Goal: Information Seeking & Learning: Learn about a topic

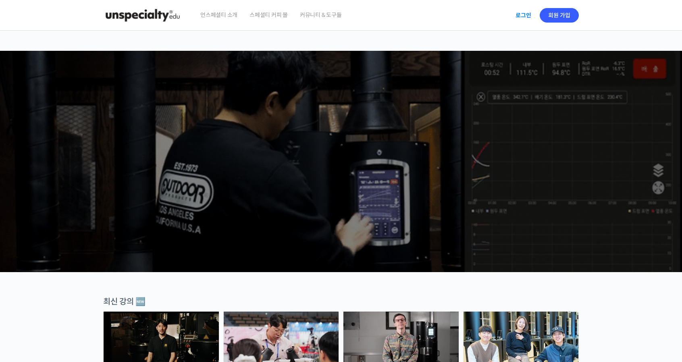
click at [517, 16] on link "로그인" at bounding box center [522, 15] width 25 height 19
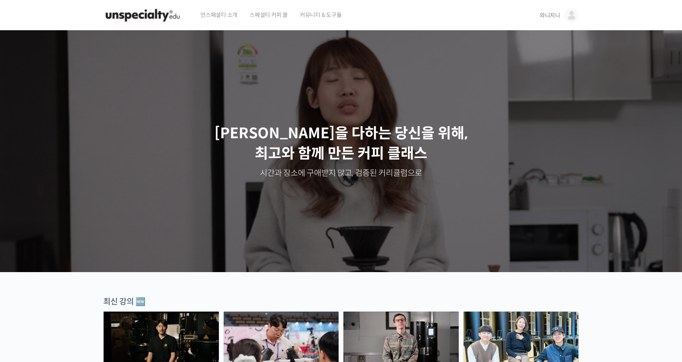
click at [541, 12] on span "와니지니" at bounding box center [549, 15] width 21 height 7
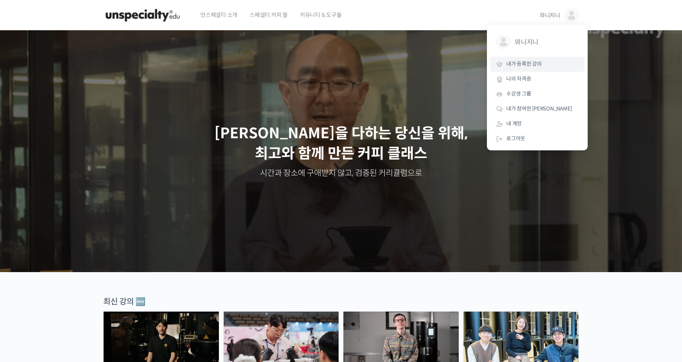
click at [522, 62] on span "내가 등록한 강의" at bounding box center [523, 63] width 35 height 7
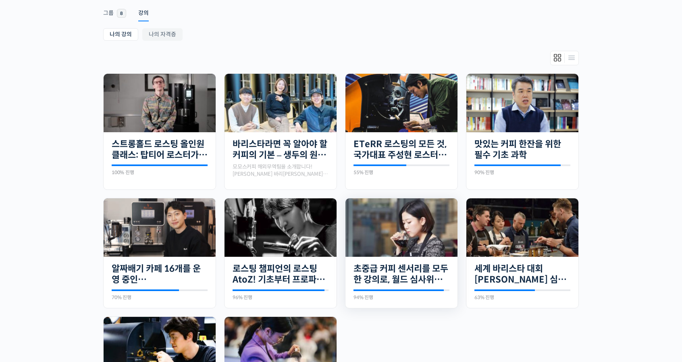
scroll to position [121, 0]
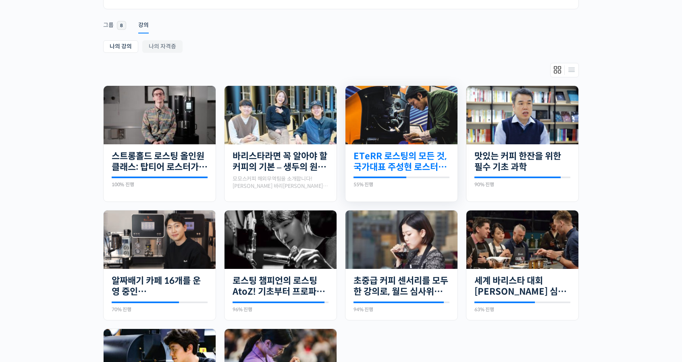
click at [417, 158] on link "ETeRR 로스팅의 모든 것, 국가대표 주성현 로스터의 심화 클래스" at bounding box center [401, 162] width 96 height 22
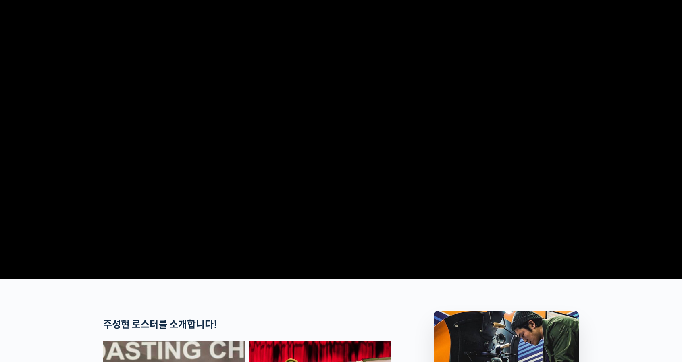
scroll to position [81, 0]
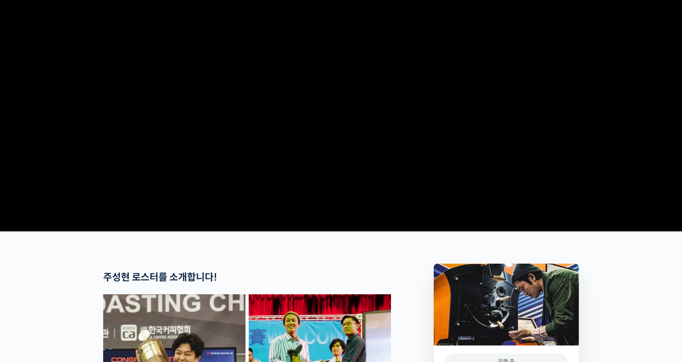
click at [446, 151] on video at bounding box center [340, 89] width 475 height 278
click at [492, 151] on video at bounding box center [340, 89] width 475 height 278
drag, startPoint x: 535, startPoint y: 225, endPoint x: 575, endPoint y: 205, distance: 45.2
click at [535, 225] on video at bounding box center [340, 89] width 475 height 278
click at [622, 191] on section at bounding box center [341, 90] width 682 height 281
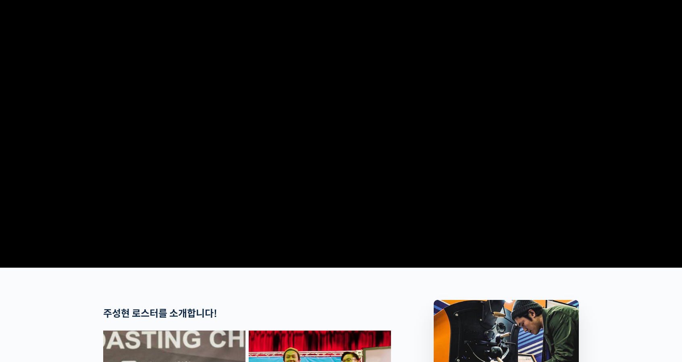
scroll to position [0, 0]
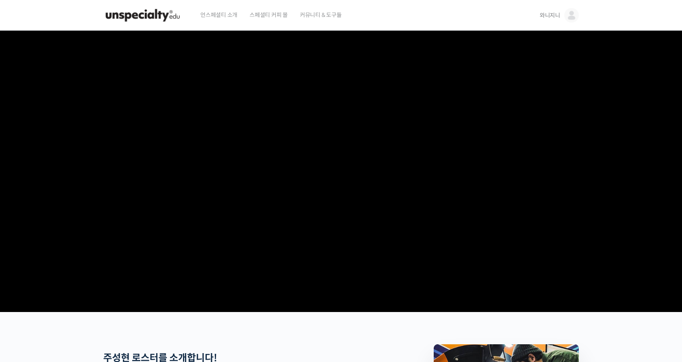
click at [377, 175] on video at bounding box center [340, 170] width 475 height 278
click at [584, 122] on section at bounding box center [341, 171] width 682 height 281
click at [272, 229] on video at bounding box center [340, 170] width 475 height 278
click at [274, 224] on video at bounding box center [340, 170] width 475 height 278
click at [275, 224] on video at bounding box center [340, 170] width 475 height 278
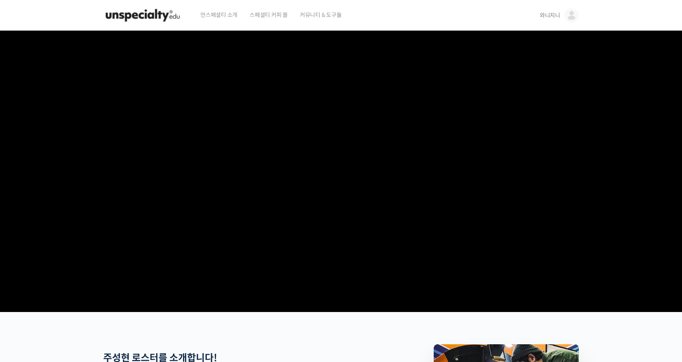
drag, startPoint x: 189, startPoint y: 341, endPoint x: 193, endPoint y: 336, distance: 6.4
click at [191, 312] on section at bounding box center [341, 171] width 682 height 281
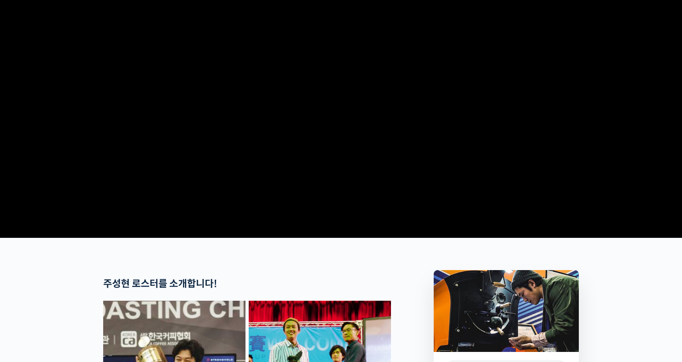
scroll to position [81, 0]
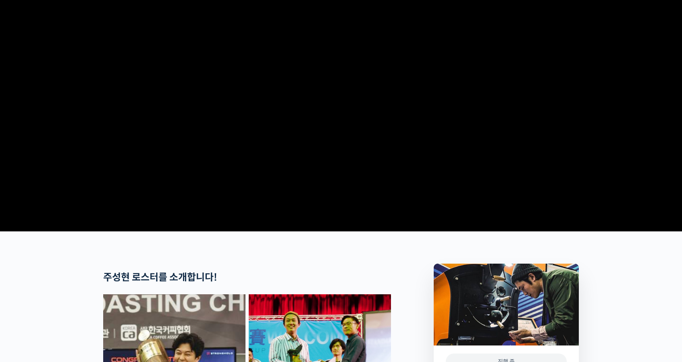
click at [355, 228] on video at bounding box center [340, 89] width 475 height 278
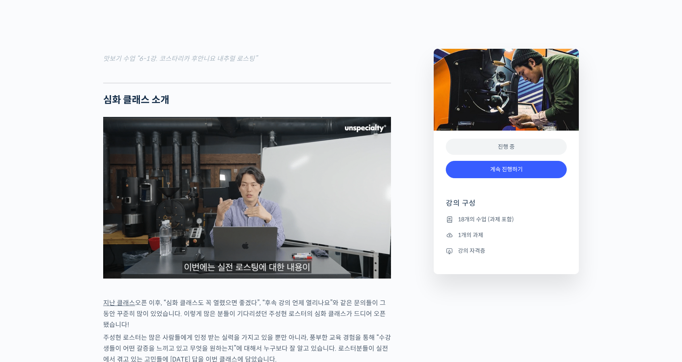
scroll to position [1007, 0]
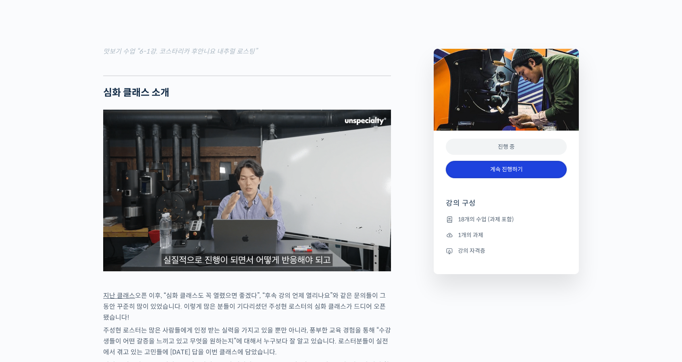
click at [504, 170] on link "계속 진행하기" at bounding box center [506, 169] width 121 height 17
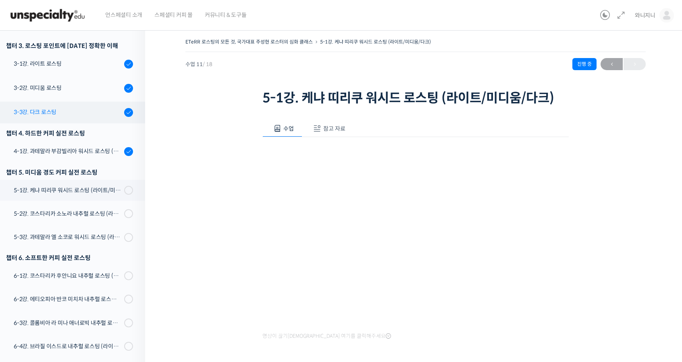
scroll to position [316, 0]
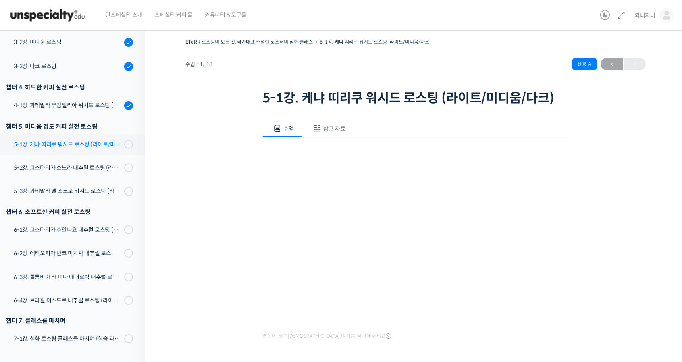
click at [59, 145] on div "5-1강. 케냐 띠리쿠 워시드 로스팅 (라이트/미디움/다크)" at bounding box center [68, 144] width 108 height 9
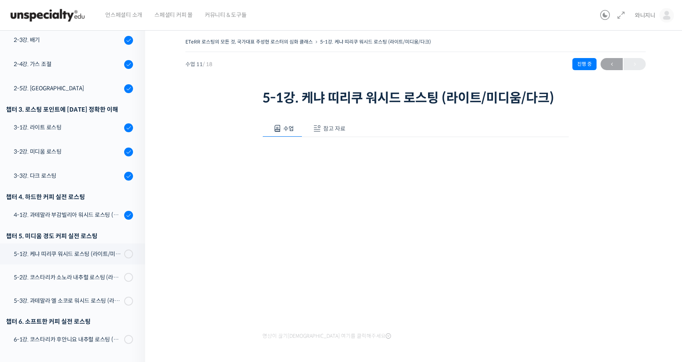
scroll to position [155, 0]
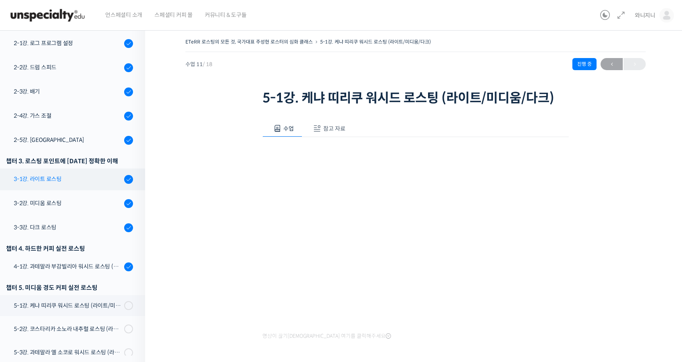
click at [38, 179] on div "3-1강. 라이트 로스팅" at bounding box center [68, 178] width 108 height 9
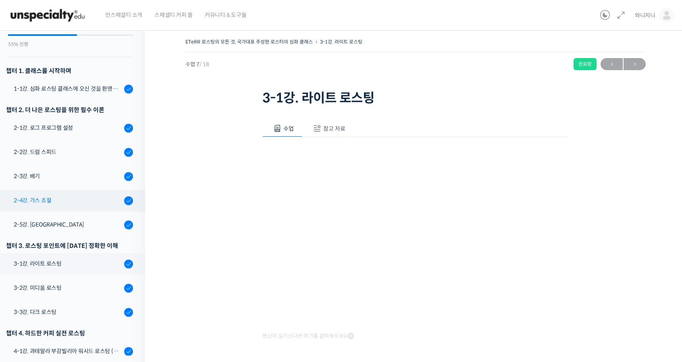
scroll to position [34, 0]
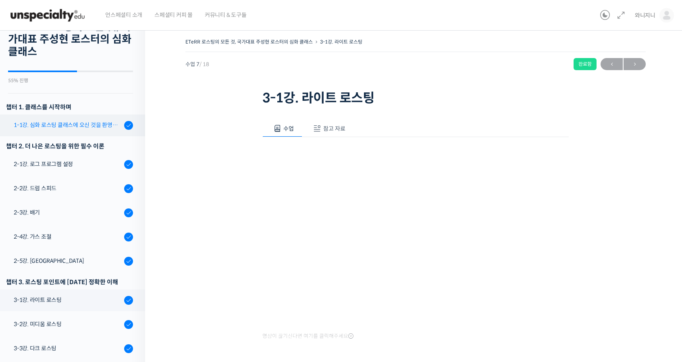
click at [51, 128] on div "1-1강. 심화 로스팅 클래스에 오신 것을 환영합니다" at bounding box center [68, 124] width 108 height 9
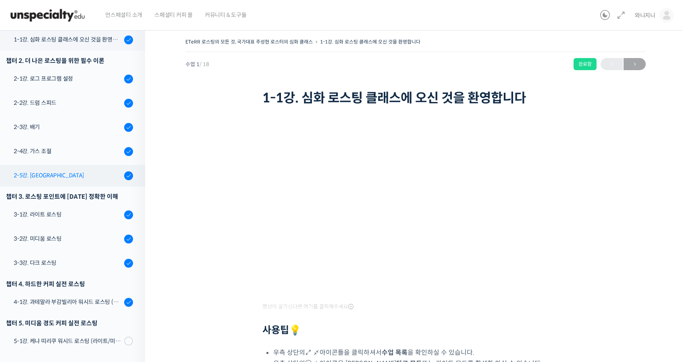
scroll to position [120, 0]
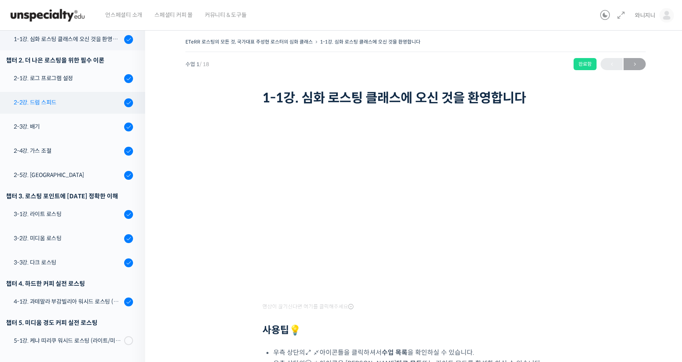
click at [34, 104] on div "2-2강. 드럼 스피드" at bounding box center [68, 102] width 108 height 9
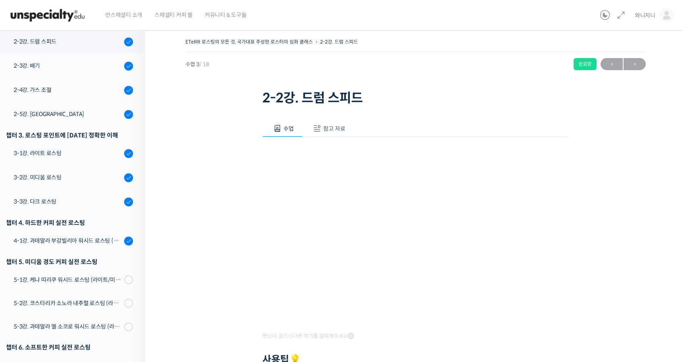
click at [330, 126] on span "참고 자료" at bounding box center [334, 128] width 22 height 7
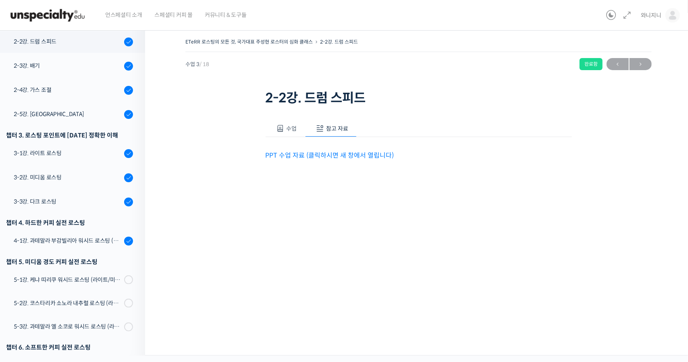
click at [310, 150] on p "PPT 수업 자료 (클릭하시면 새 창에서 열립니다)" at bounding box center [418, 155] width 306 height 11
click at [332, 154] on link "PPT 수업 자료 (클릭하시면 새 창에서 열립니다)" at bounding box center [329, 155] width 129 height 8
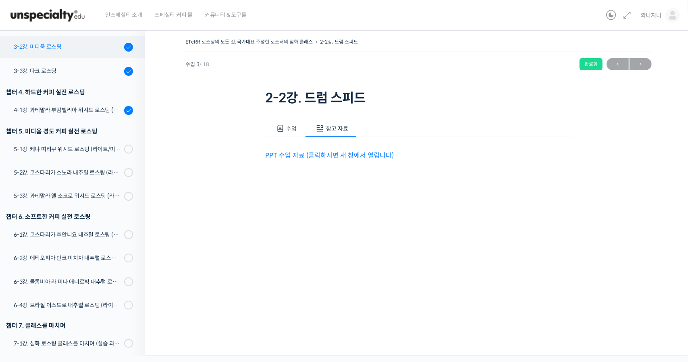
scroll to position [316, 0]
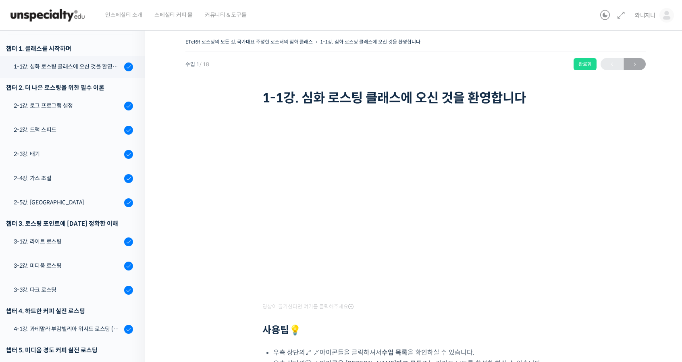
scroll to position [102, 0]
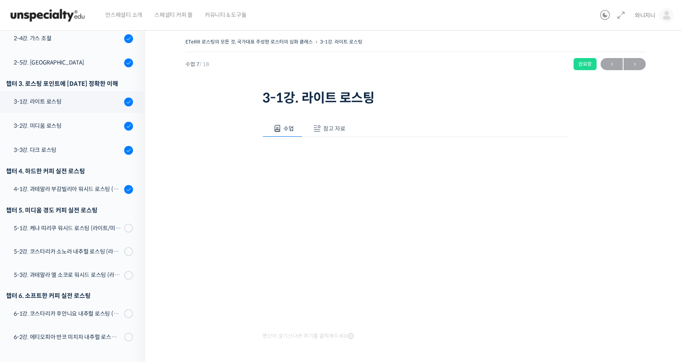
scroll to position [277, 0]
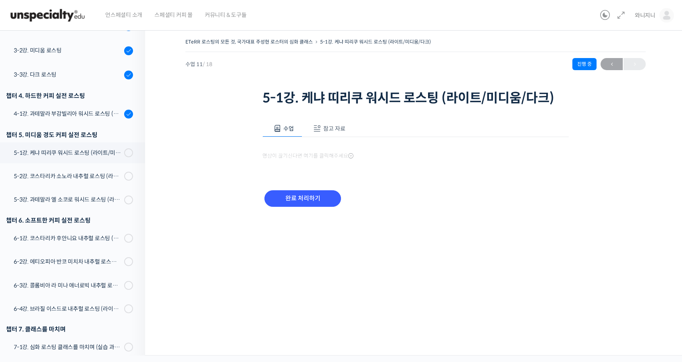
scroll to position [316, 0]
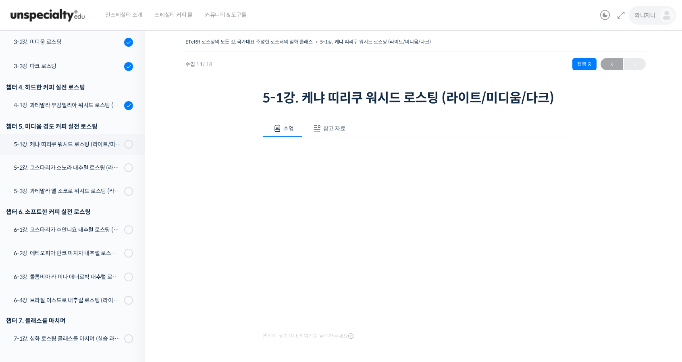
click at [668, 19] on img at bounding box center [666, 15] width 15 height 15
click at [609, 64] on span "내가 등록한 강의" at bounding box center [618, 63] width 35 height 7
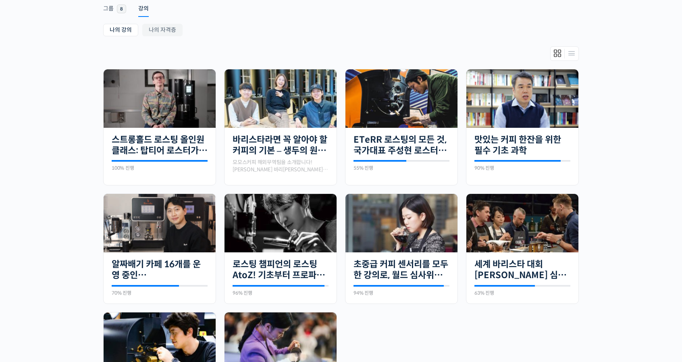
scroll to position [161, 0]
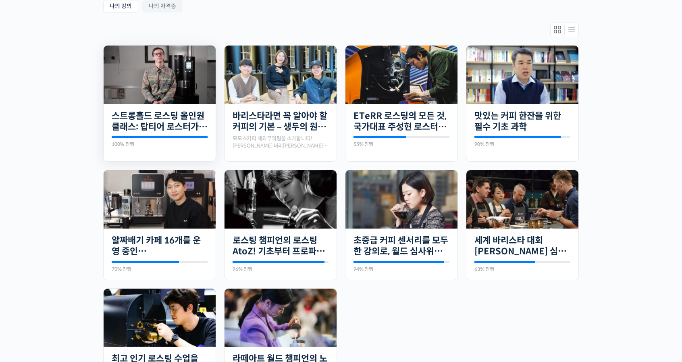
click at [161, 104] on div "30개의 수업 스트롱홀드 로스팅 올인원 클래스: 탑티어 로스터가 알려주는 스트롱홀드 A to Z 가이드 100% 진행 최근 활동: [DATE]…" at bounding box center [160, 129] width 112 height 51
click at [153, 114] on link "스트롱홀드 로스팅 올인원 클래스: 탑티어 로스터가 알려주는 스트롱홀드 A to Z 가이드" at bounding box center [160, 121] width 96 height 22
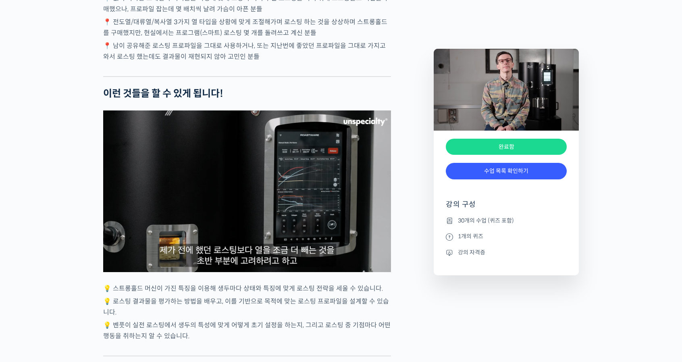
scroll to position [2014, 0]
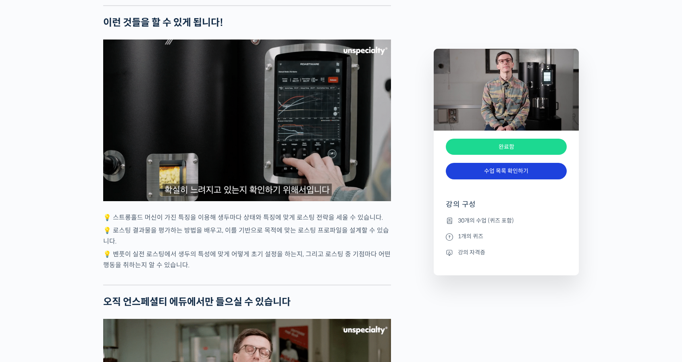
click at [502, 168] on link "수업 목록 확인하기" at bounding box center [506, 171] width 121 height 17
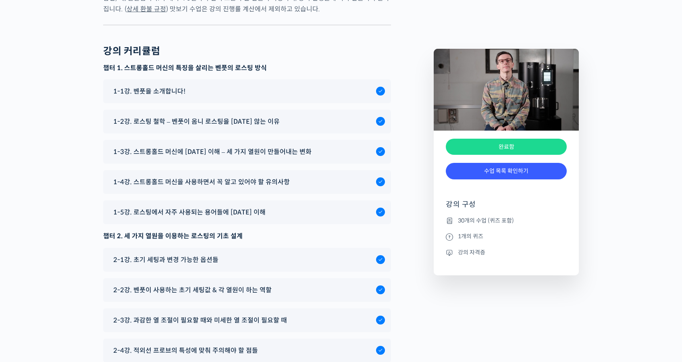
scroll to position [4004, 0]
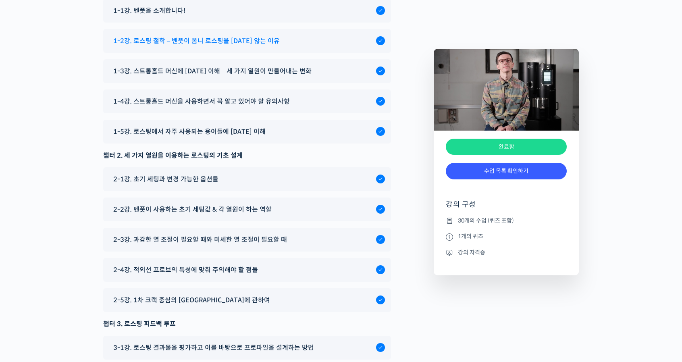
click at [221, 46] on span "1-2강. 로스팅 철학 – 벤풋이 옴니 로스팅을 [DATE] 않는 이유" at bounding box center [196, 40] width 166 height 11
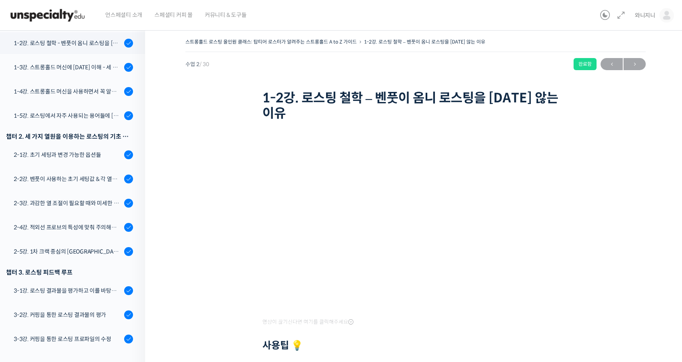
scroll to position [154, 0]
